Goal: Transaction & Acquisition: Purchase product/service

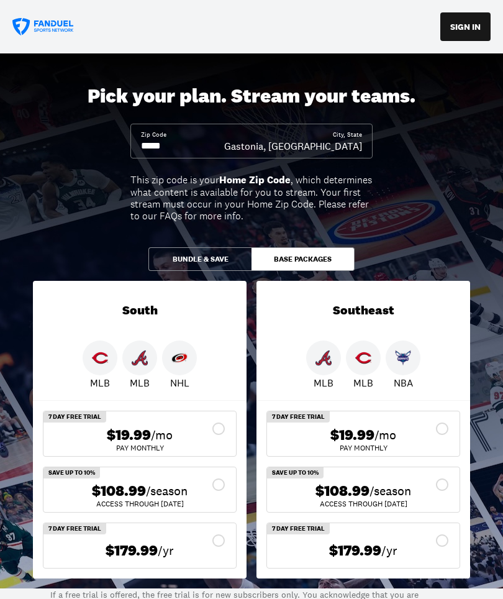
click at [180, 144] on input at bounding box center [182, 146] width 83 height 14
click at [208, 134] on div "Zip Code" at bounding box center [182, 141] width 83 height 22
click at [185, 148] on input at bounding box center [182, 146] width 83 height 14
click at [167, 142] on input at bounding box center [182, 146] width 83 height 14
click at [188, 144] on input at bounding box center [182, 146] width 83 height 14
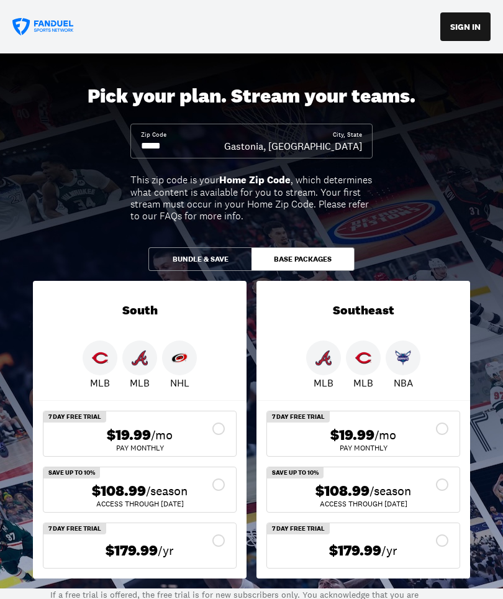
click at [175, 141] on input at bounding box center [182, 146] width 83 height 14
